Goal: Task Accomplishment & Management: Use online tool/utility

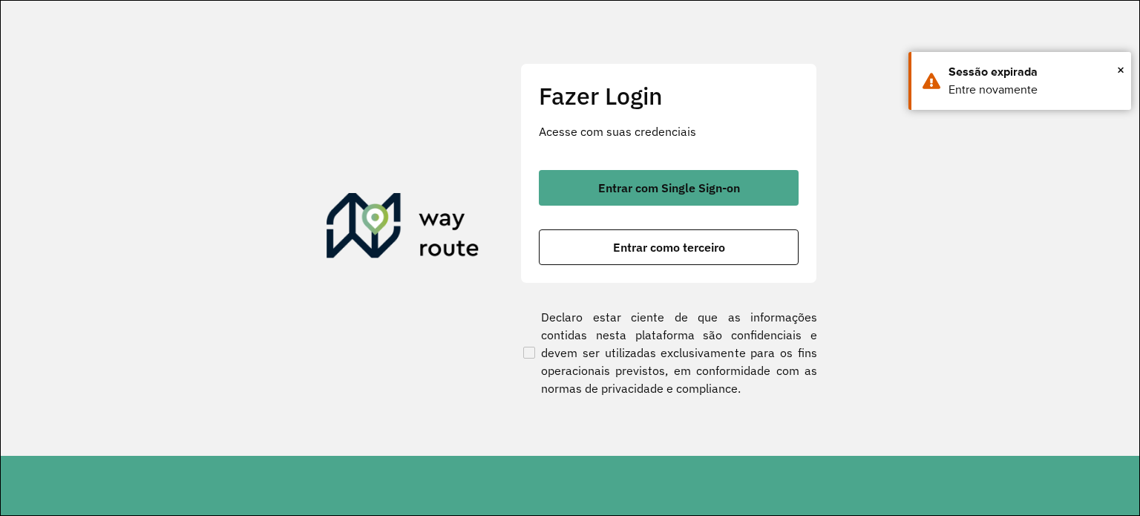
click at [638, 272] on div "Fazer Login Acesse com suas credenciais Entrar com Single Sign-on Entrar como t…" at bounding box center [668, 173] width 297 height 220
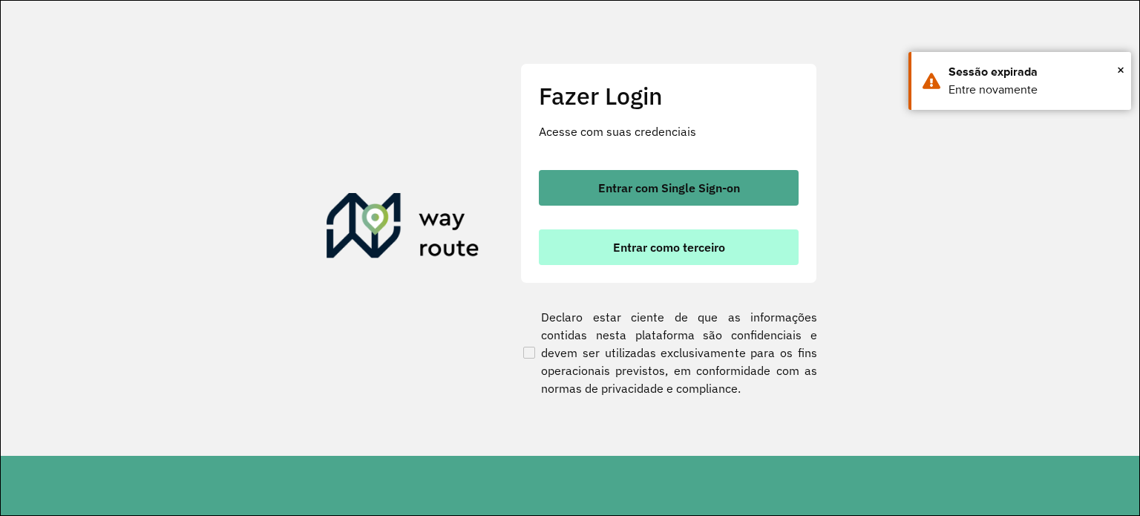
click at [638, 257] on button "Entrar como terceiro" at bounding box center [669, 247] width 260 height 36
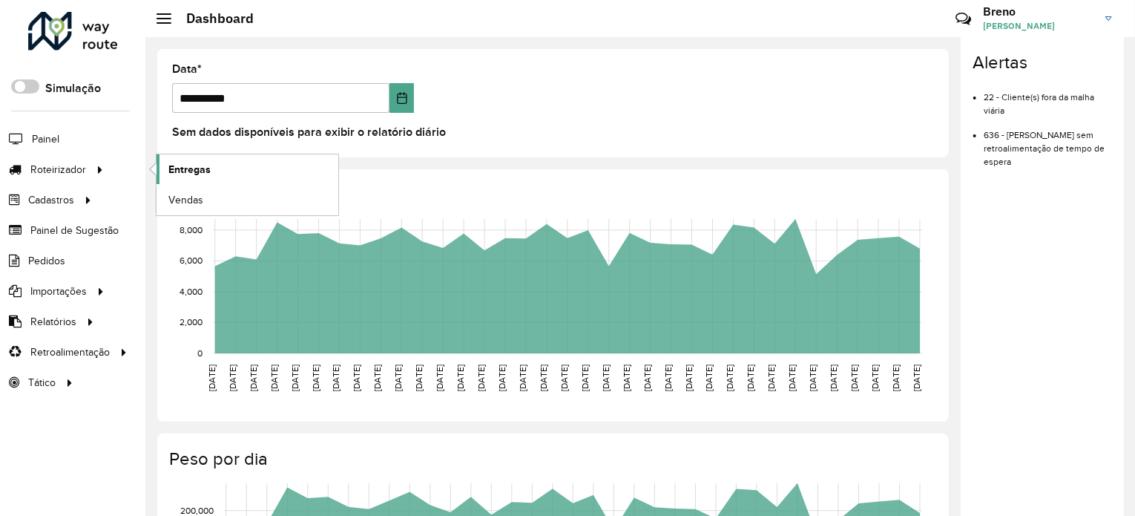
click at [219, 157] on link "Entregas" at bounding box center [248, 169] width 182 height 30
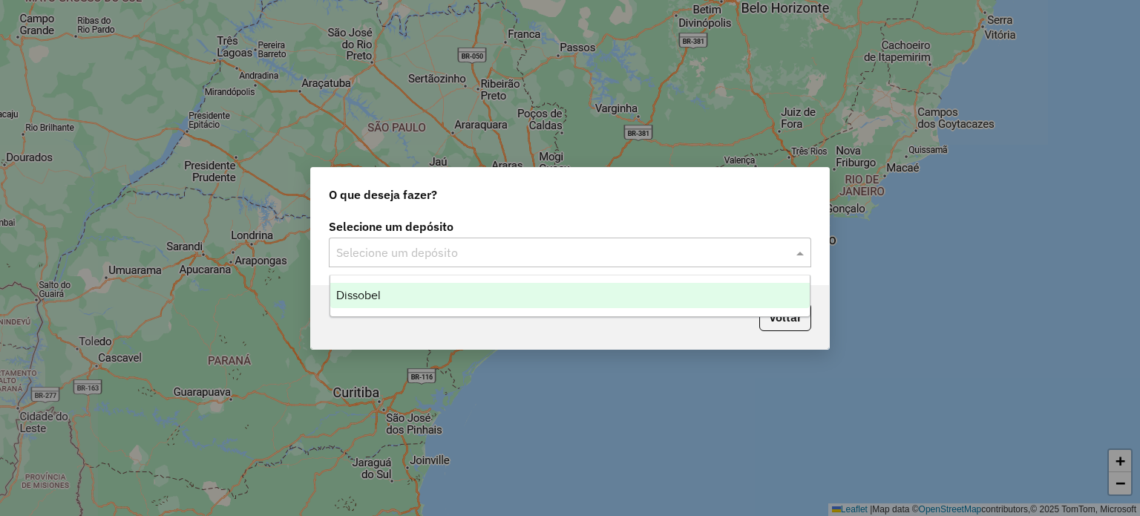
click at [556, 260] on div "Selecione um depósito" at bounding box center [570, 252] width 482 height 30
click at [552, 301] on div "Dissobel" at bounding box center [570, 295] width 480 height 25
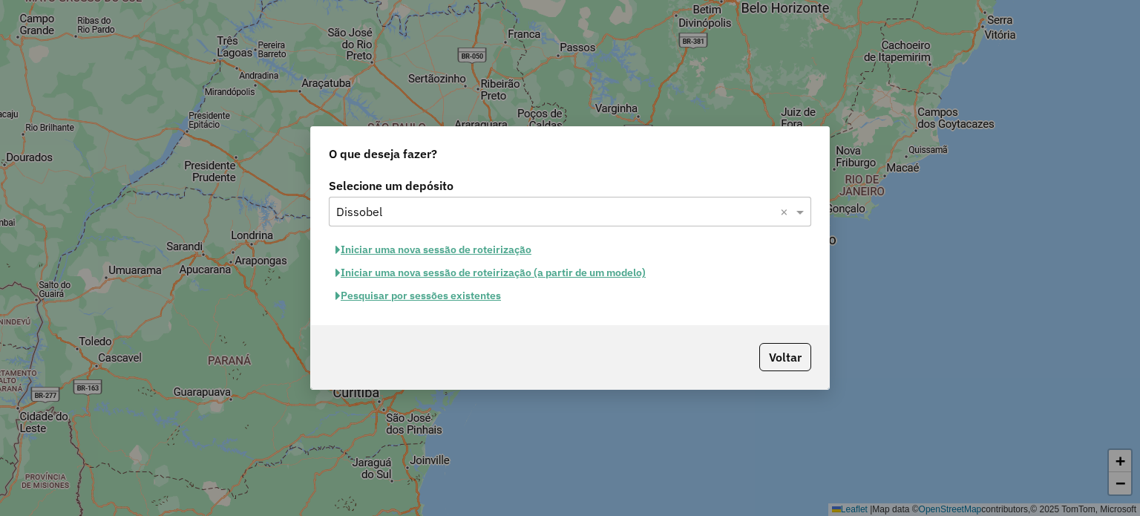
click at [479, 299] on button "Pesquisar por sessões existentes" at bounding box center [418, 295] width 179 height 23
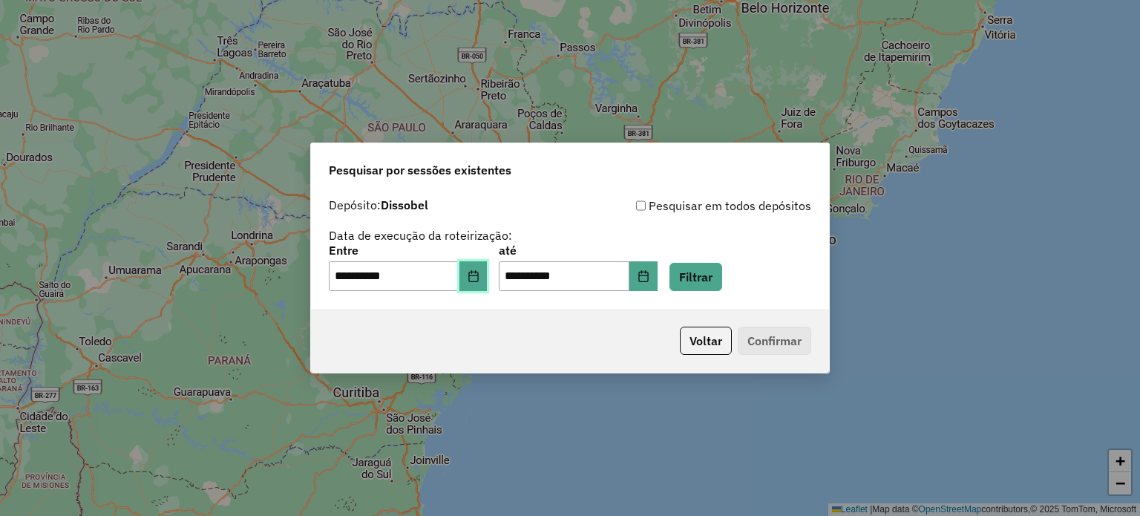
click at [485, 284] on button "Choose Date" at bounding box center [473, 276] width 28 height 30
click at [713, 272] on button "Filtrar" at bounding box center [695, 277] width 53 height 28
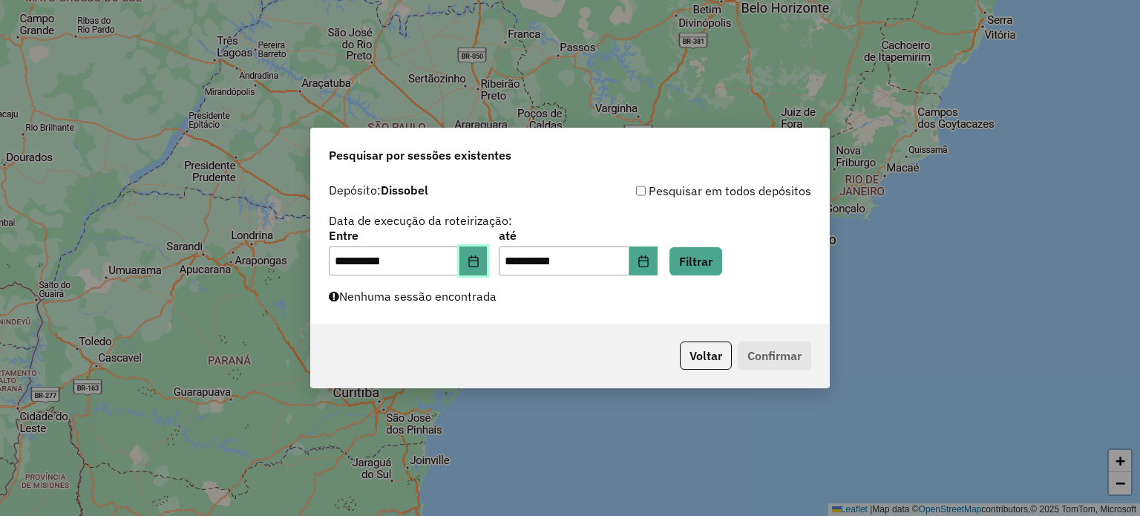
click at [479, 262] on icon "Choose Date" at bounding box center [473, 261] width 12 height 12
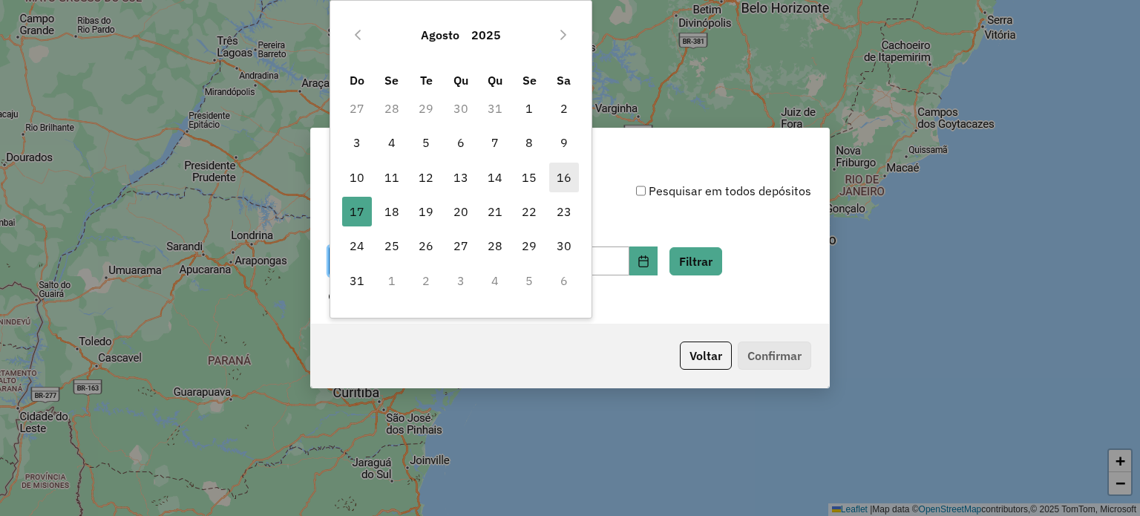
click at [574, 177] on span "16" at bounding box center [564, 178] width 30 height 30
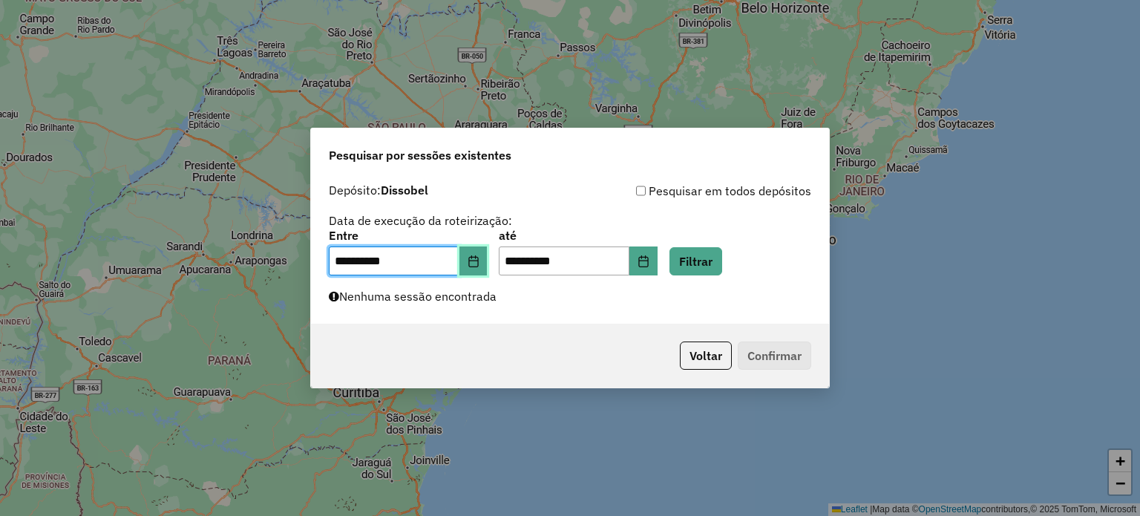
click at [475, 273] on button "Choose Date" at bounding box center [473, 261] width 28 height 30
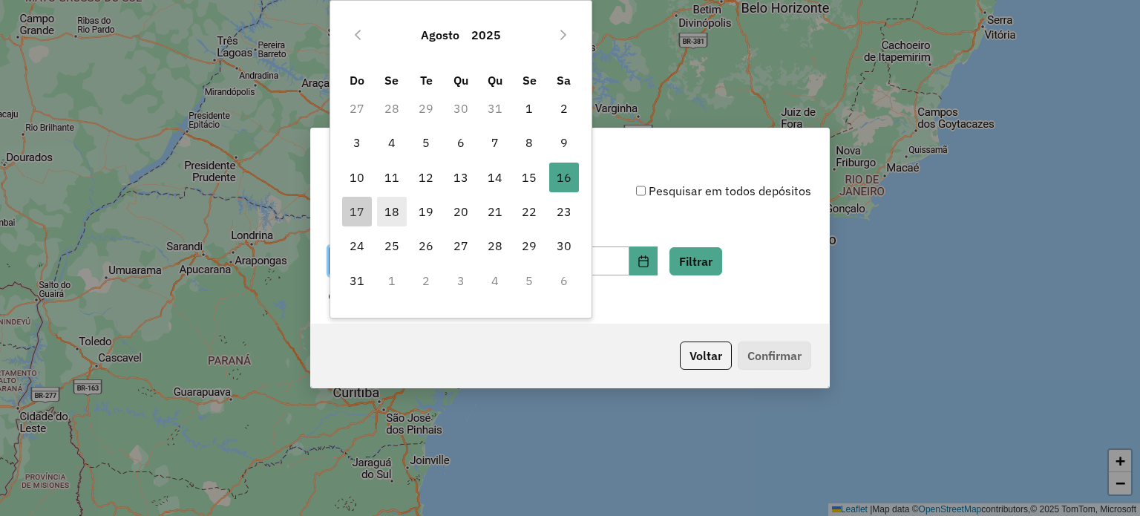
click at [390, 210] on span "18" at bounding box center [392, 212] width 30 height 30
type input "**********"
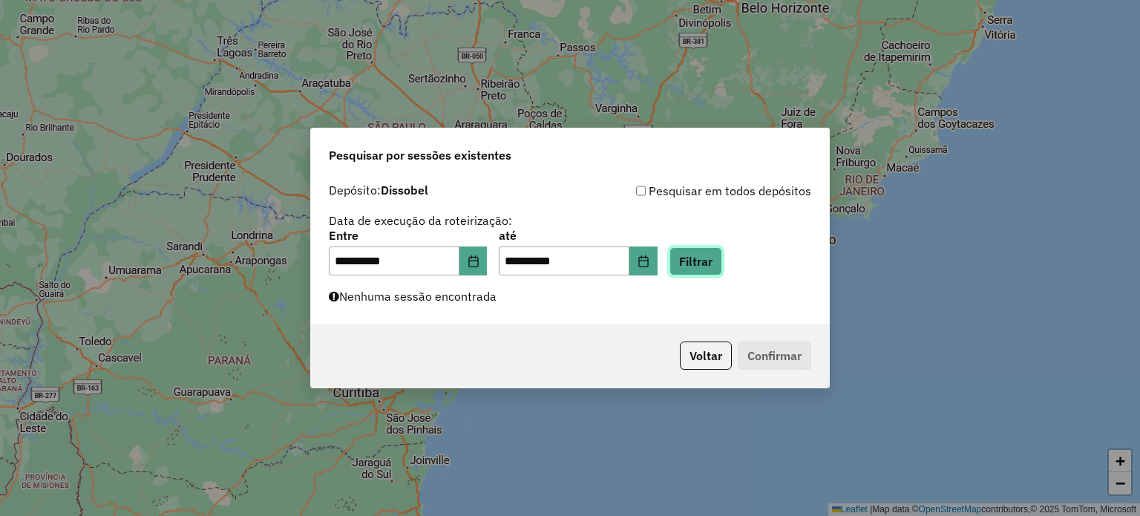
click at [722, 262] on button "Filtrar" at bounding box center [695, 261] width 53 height 28
click at [484, 272] on button "Choose Date" at bounding box center [473, 261] width 28 height 30
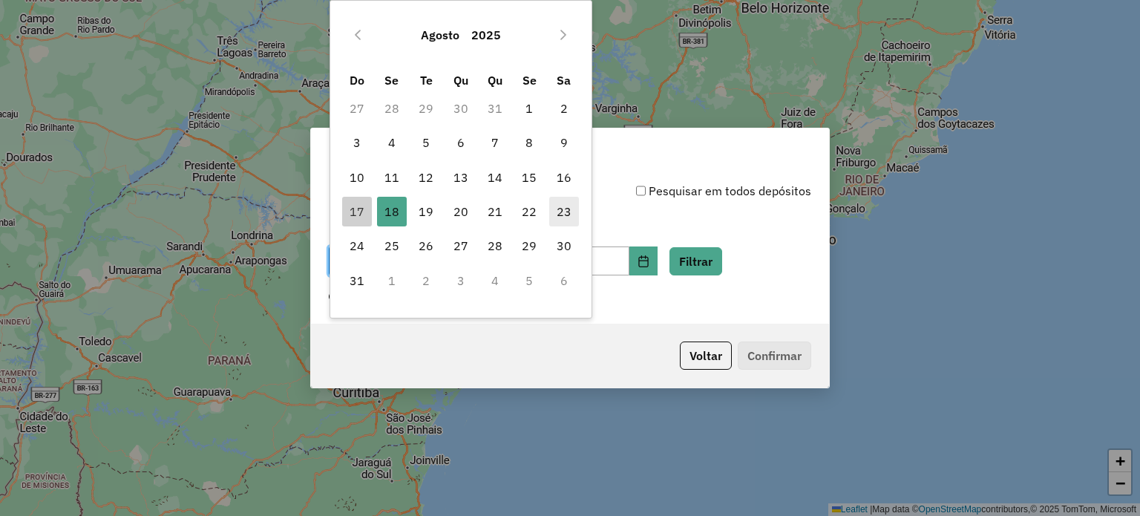
click at [565, 212] on span "23" at bounding box center [564, 212] width 30 height 30
type input "**********"
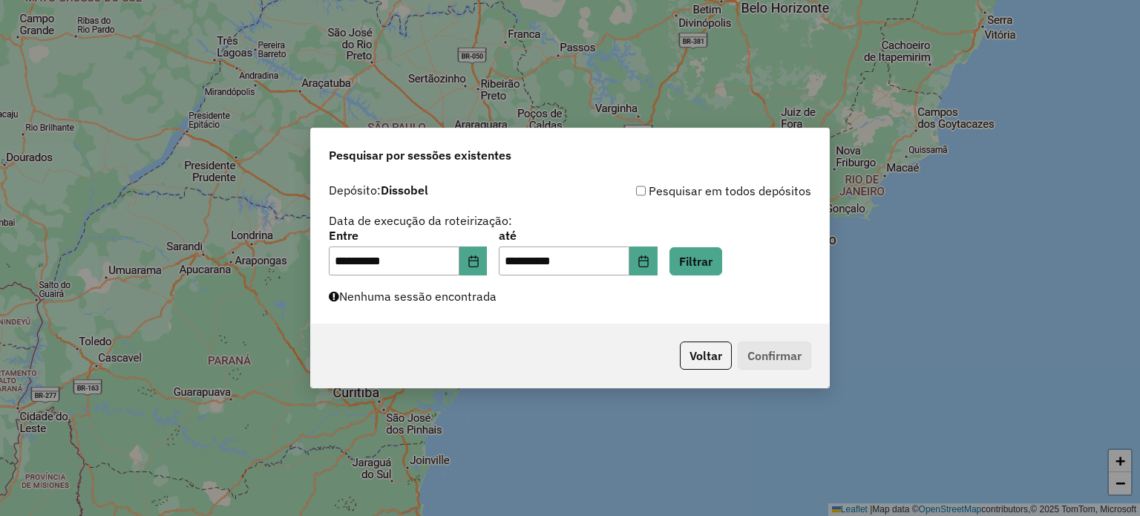
click at [754, 272] on div "**********" at bounding box center [570, 253] width 482 height 46
click at [722, 263] on button "Filtrar" at bounding box center [695, 261] width 53 height 28
click at [475, 267] on button "Choose Date" at bounding box center [473, 261] width 28 height 30
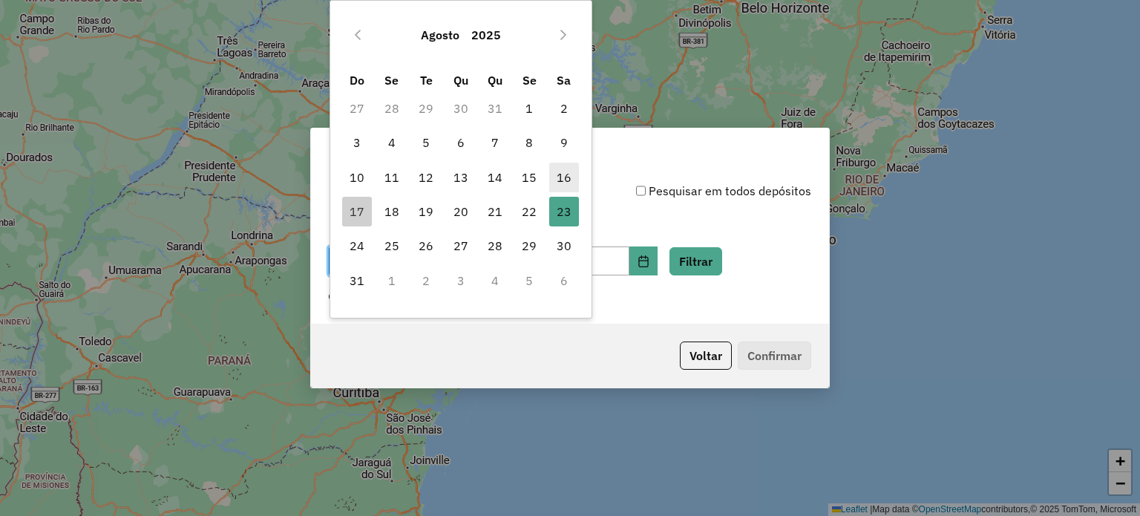
click at [555, 181] on span "16" at bounding box center [564, 178] width 30 height 30
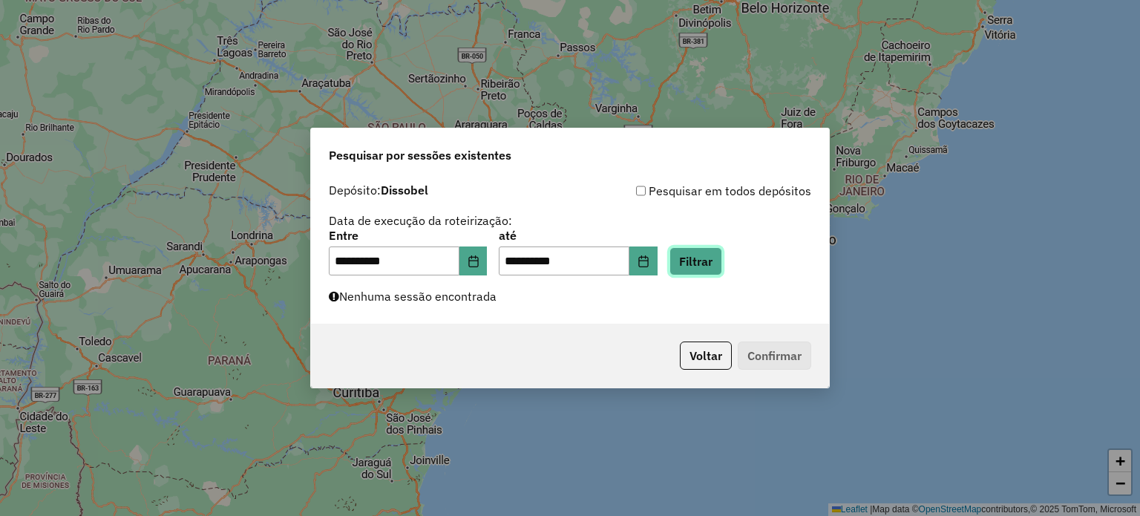
click at [707, 263] on button "Filtrar" at bounding box center [695, 261] width 53 height 28
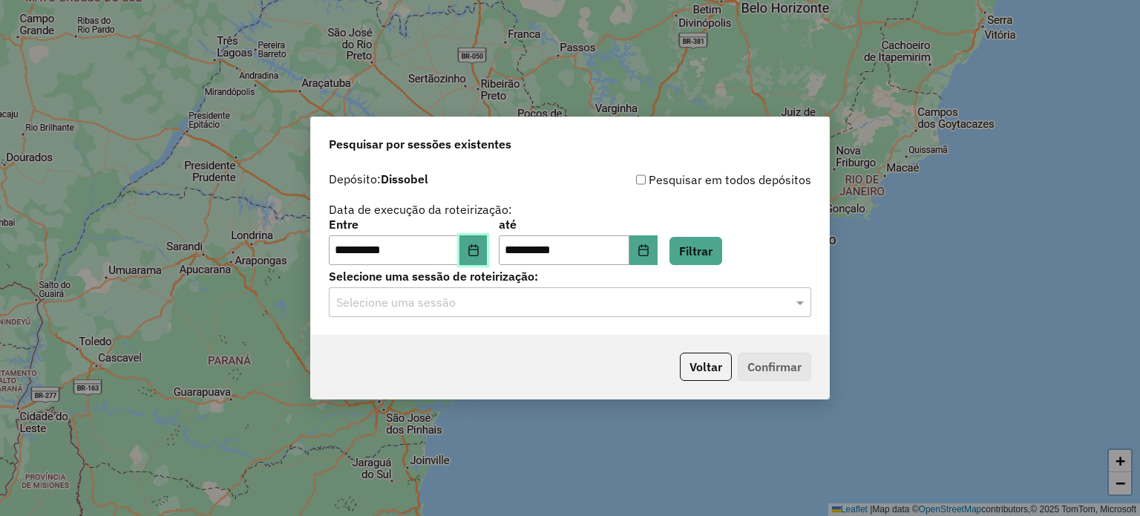
click at [488, 258] on button "Choose Date" at bounding box center [473, 250] width 28 height 30
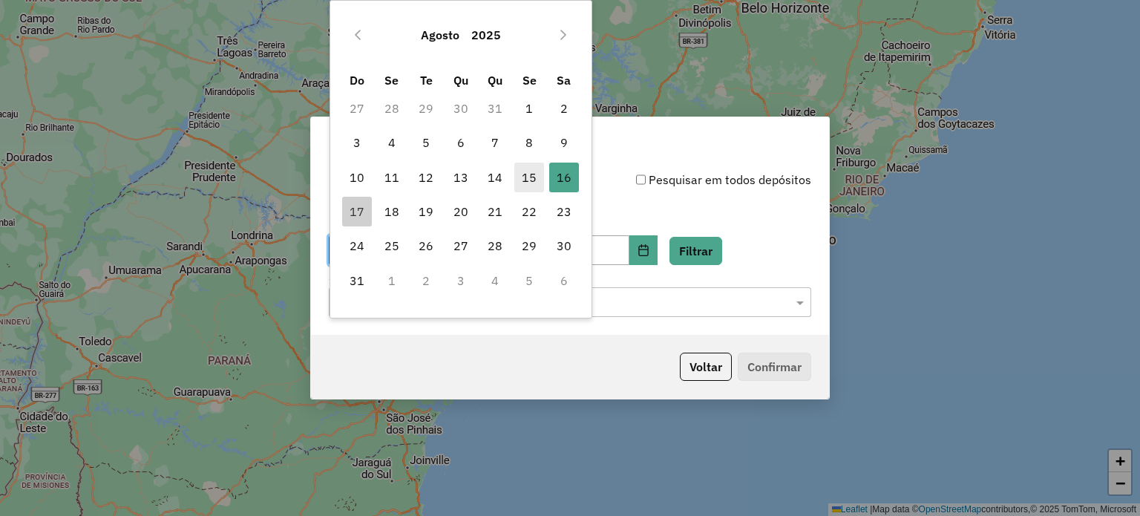
click at [530, 187] on span "15" at bounding box center [529, 178] width 30 height 30
type input "**********"
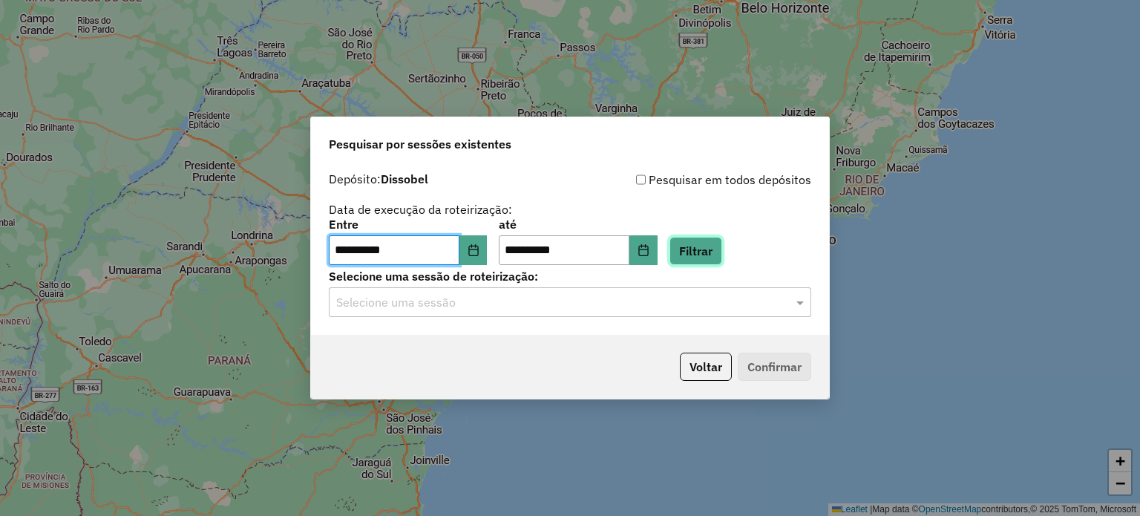
click at [722, 246] on button "Filtrar" at bounding box center [695, 251] width 53 height 28
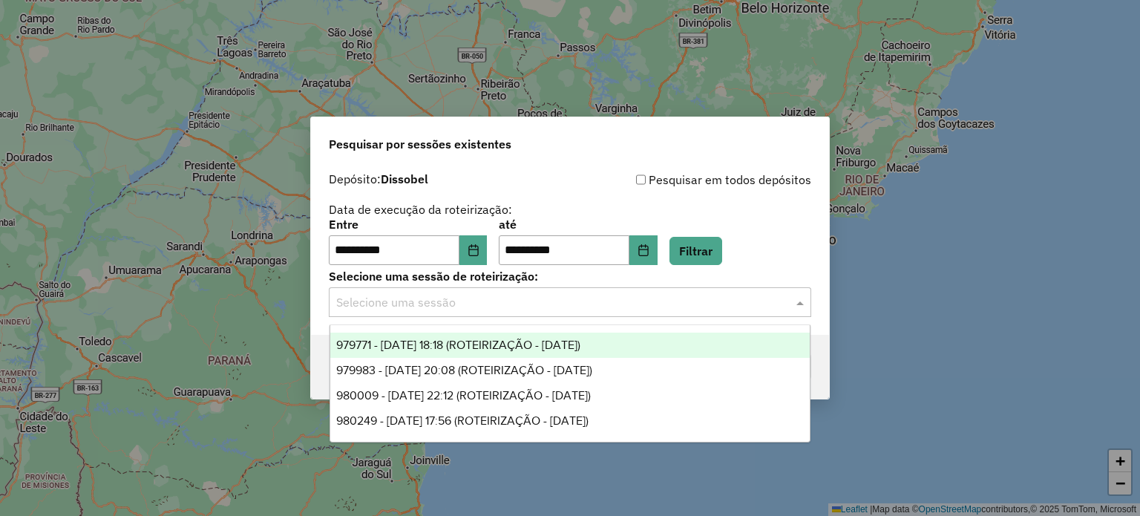
click at [487, 309] on input "text" at bounding box center [555, 303] width 438 height 18
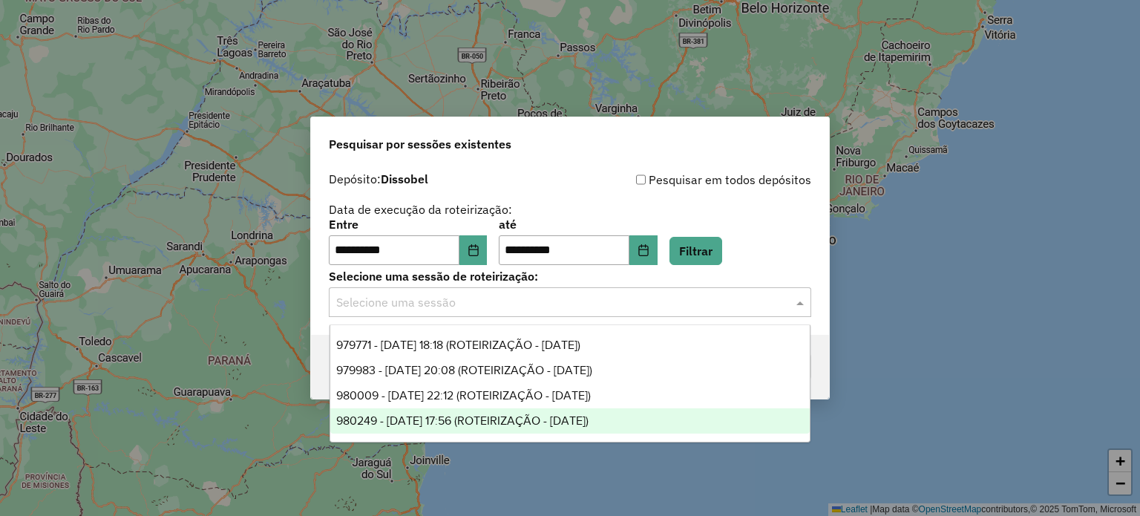
click at [511, 418] on span "980249 - 16/08/2025 17:56 (ROTEIRIZAÇÃO - 16/05/2025)" at bounding box center [462, 420] width 252 height 13
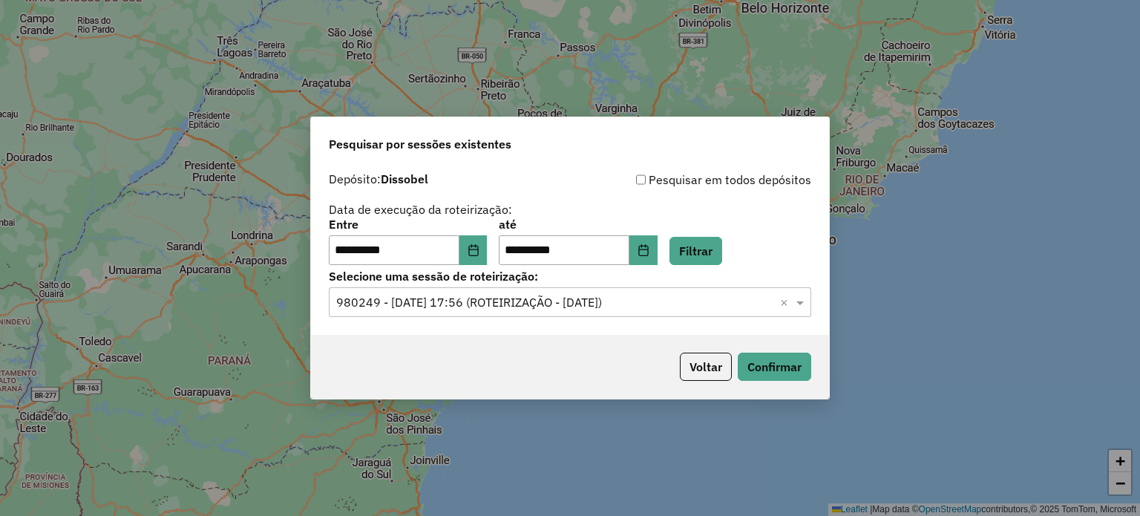
click at [818, 356] on div "Voltar Confirmar" at bounding box center [570, 367] width 518 height 64
click at [763, 370] on button "Confirmar" at bounding box center [774, 366] width 73 height 28
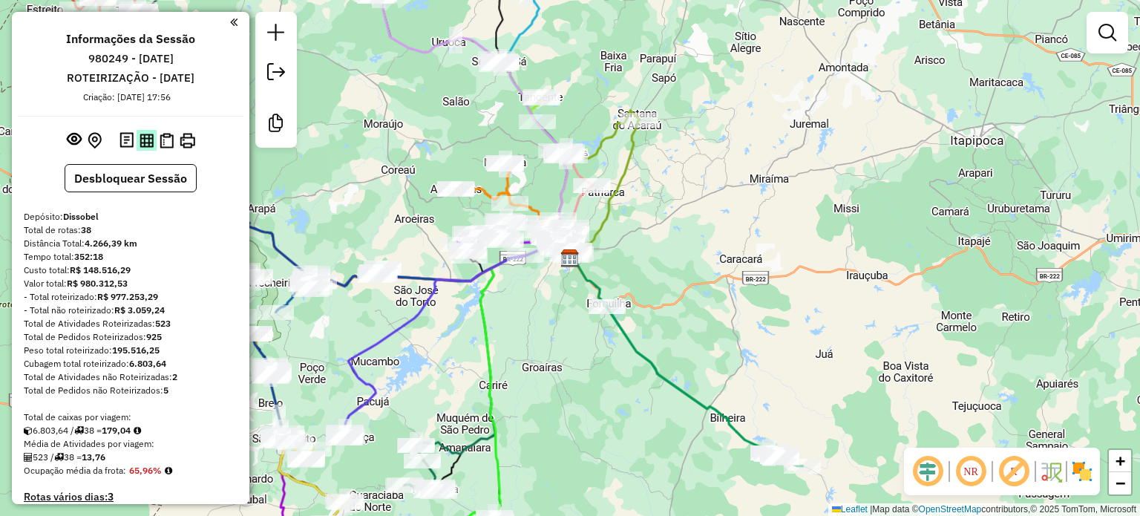
click at [148, 150] on button at bounding box center [147, 140] width 20 height 20
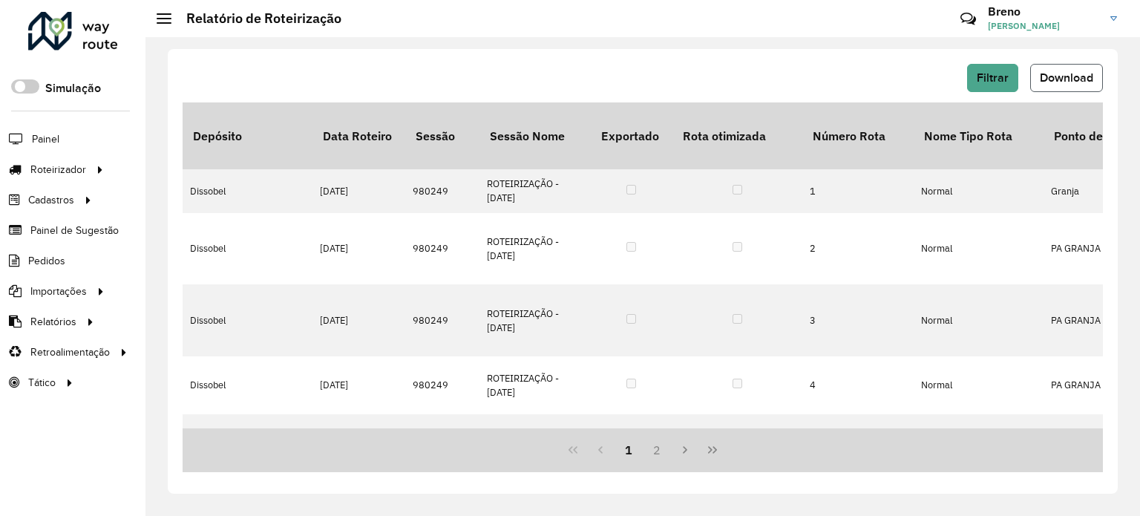
click at [1046, 78] on span "Download" at bounding box center [1066, 77] width 53 height 13
